Goal: Information Seeking & Learning: Find specific fact

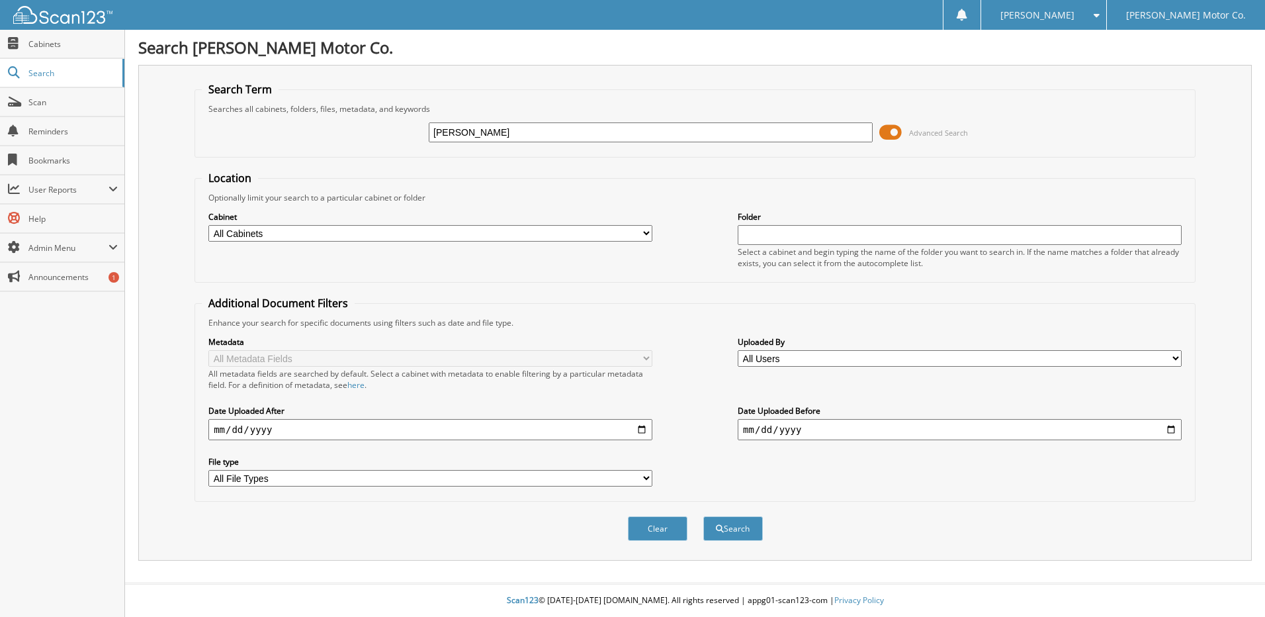
type input "[PERSON_NAME]"
click at [703, 516] on button "Search" at bounding box center [733, 528] width 60 height 24
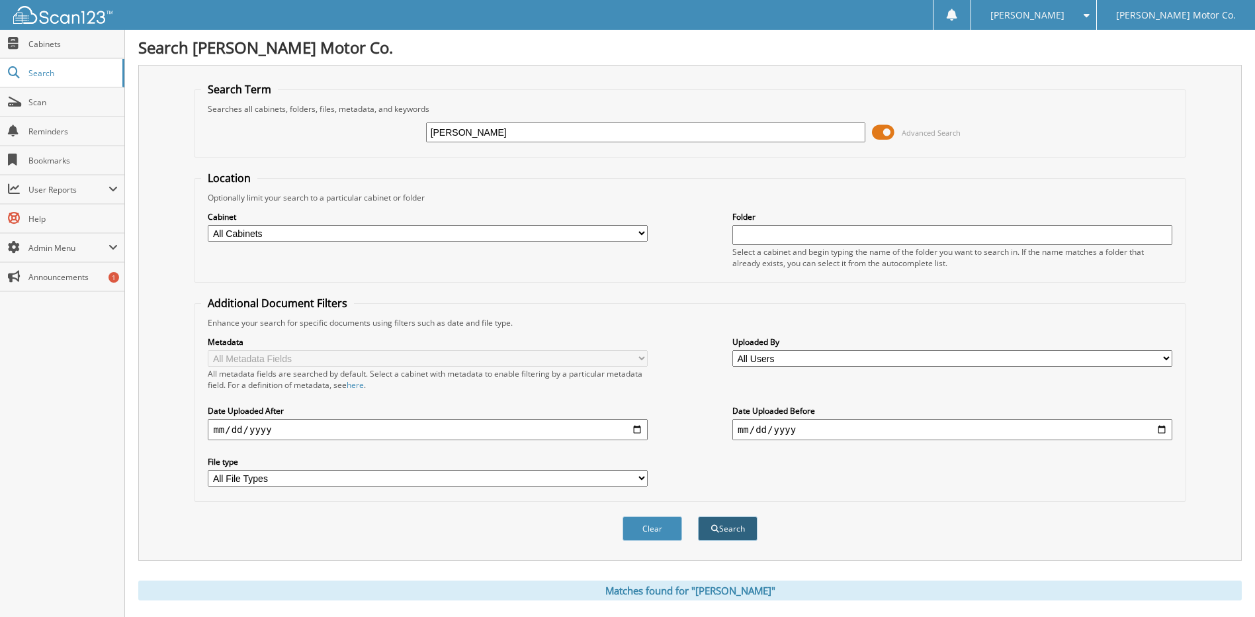
click at [720, 526] on button "Search" at bounding box center [728, 528] width 60 height 24
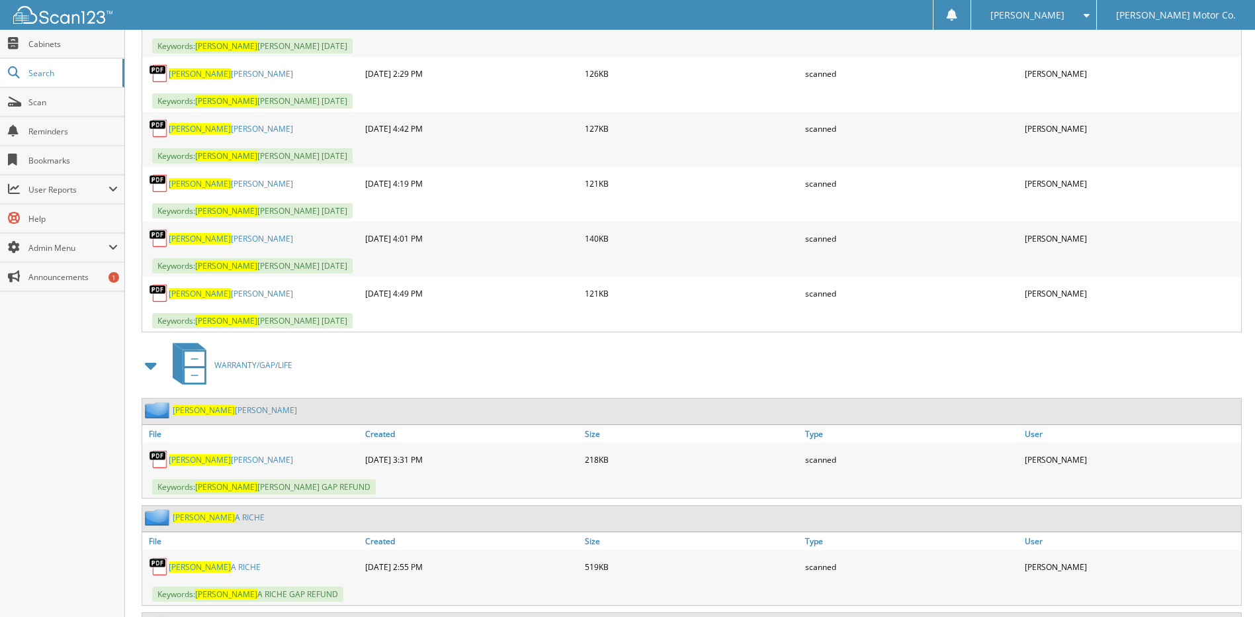
scroll to position [2183, 0]
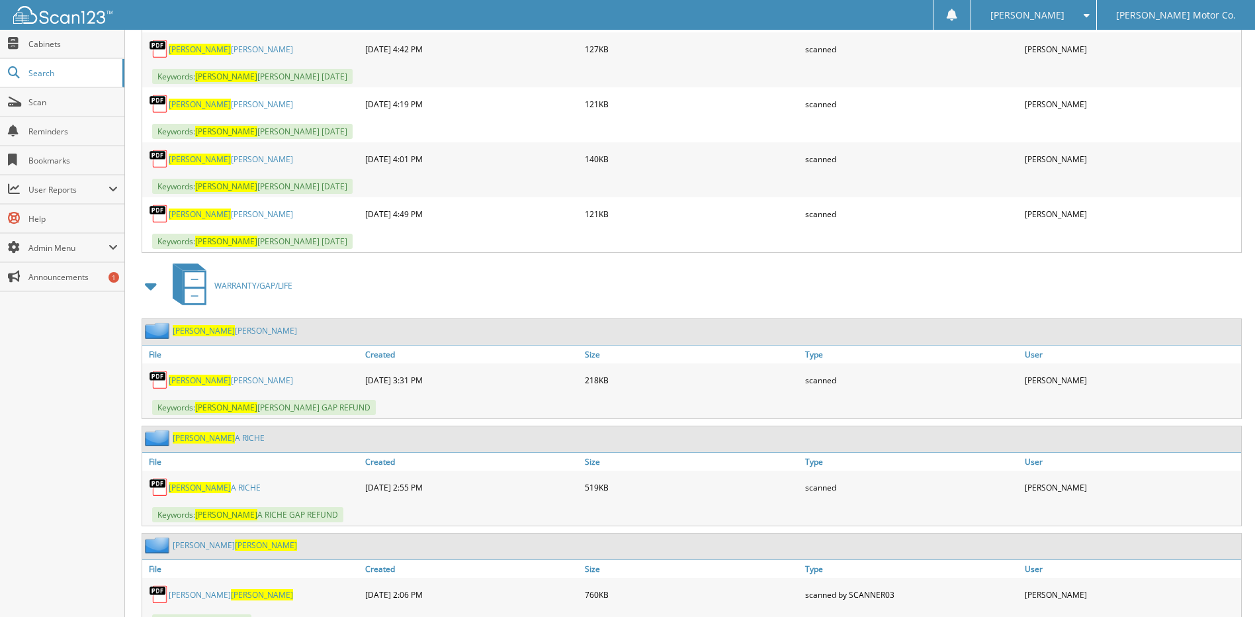
click at [193, 213] on link "RUTH WAGNER" at bounding box center [231, 213] width 124 height 11
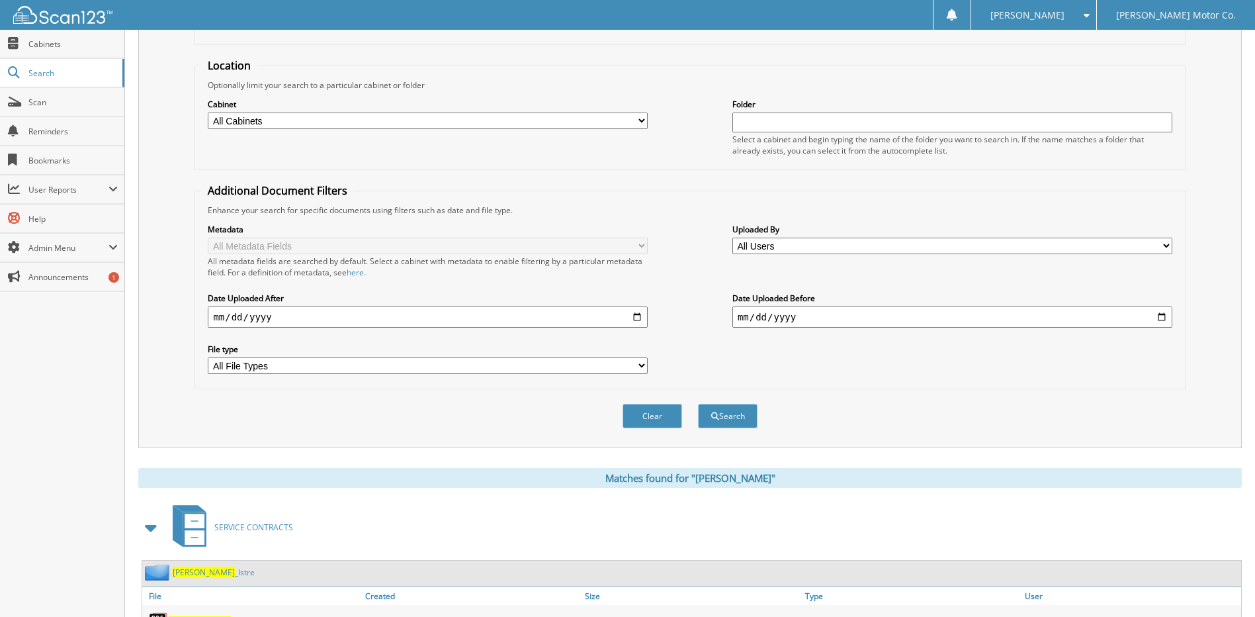
scroll to position [0, 0]
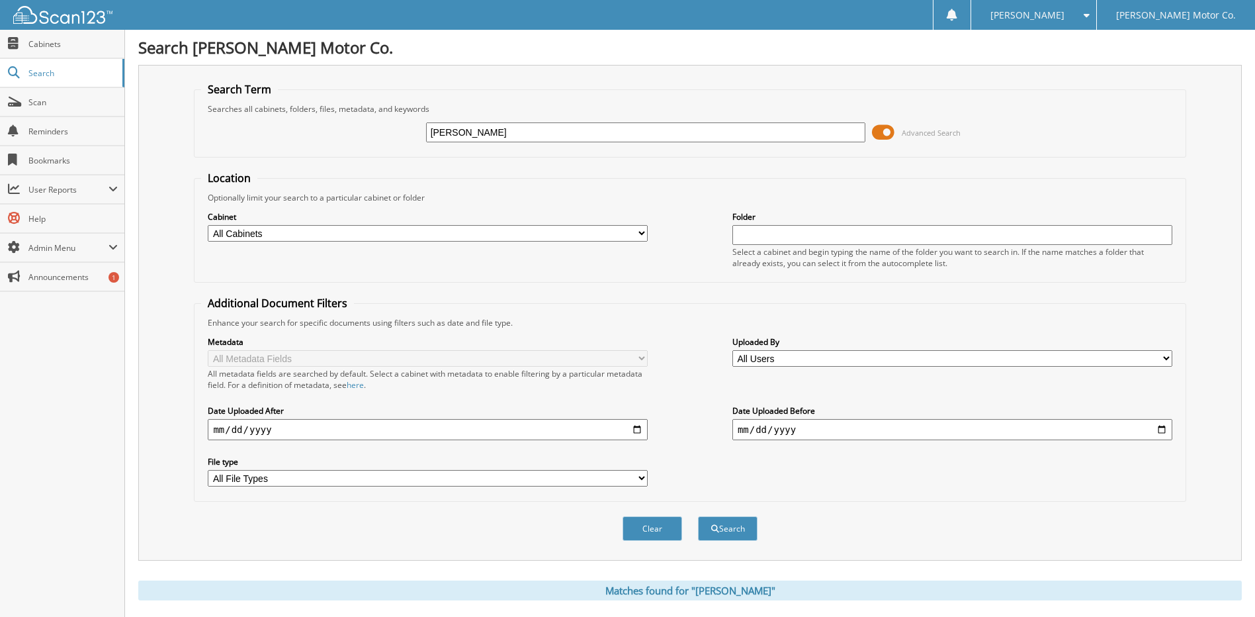
drag, startPoint x: 476, startPoint y: 136, endPoint x: 405, endPoint y: 130, distance: 71.0
click at [405, 130] on div "ruth Advanced Search" at bounding box center [689, 132] width 977 height 36
type input "j&l"
click at [698, 516] on button "Search" at bounding box center [728, 528] width 60 height 24
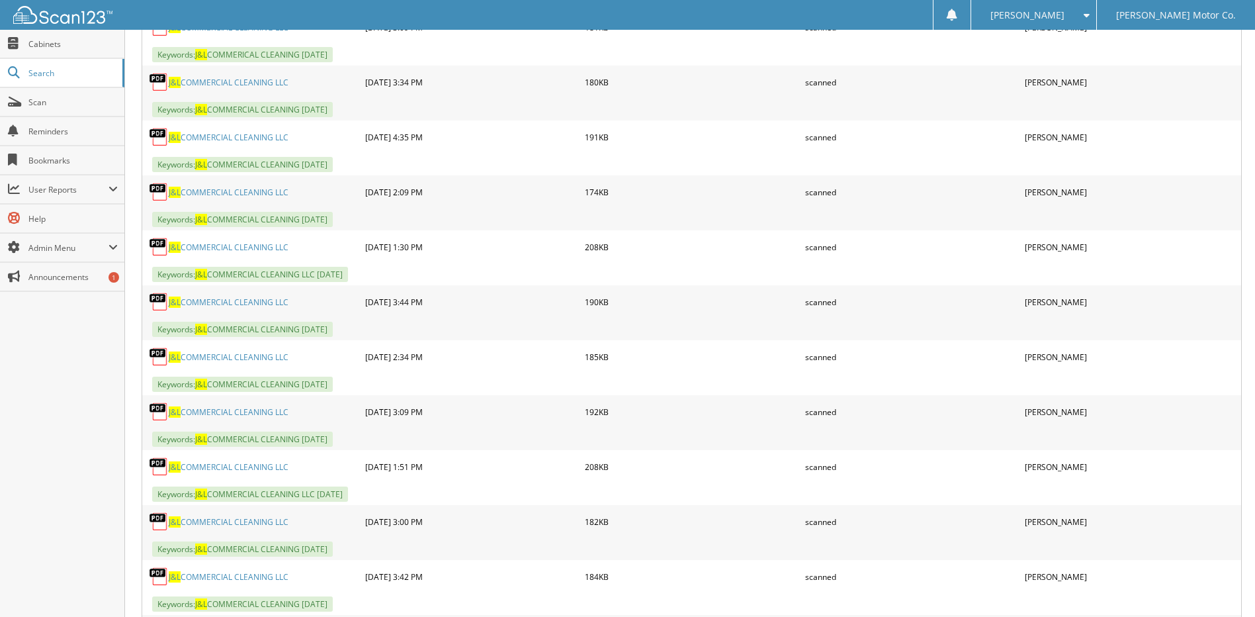
scroll to position [794, 0]
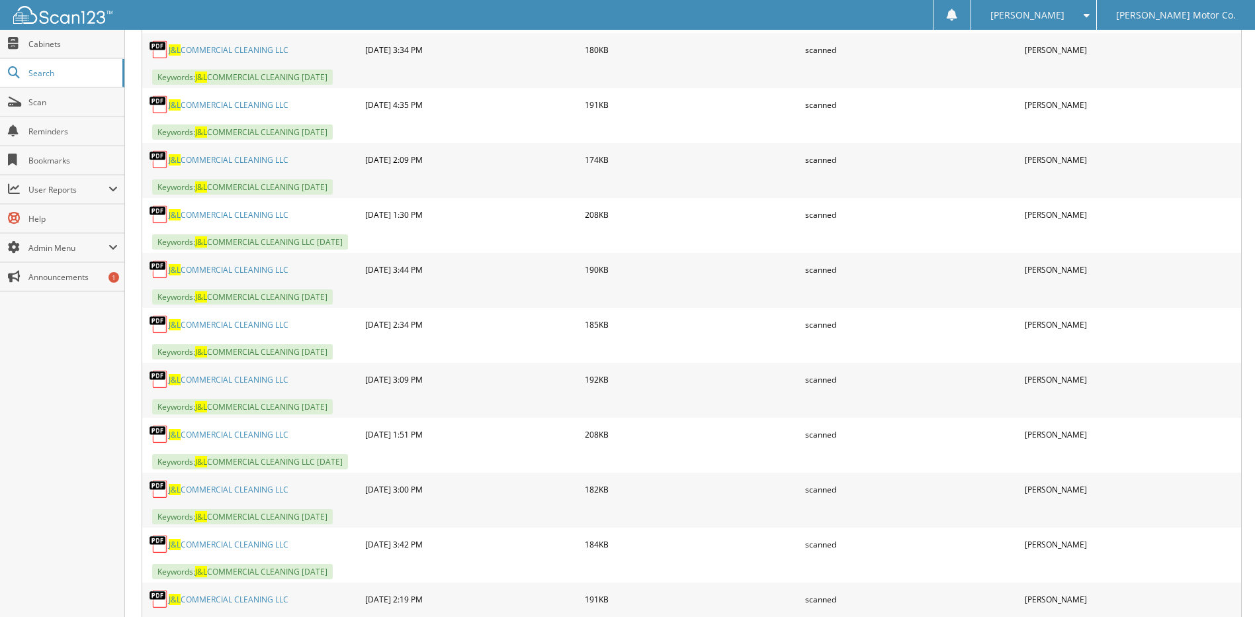
click at [224, 212] on link "J&L COMMERCIAL CLEANING LLC" at bounding box center [229, 214] width 120 height 11
